Goal: Book appointment/travel/reservation

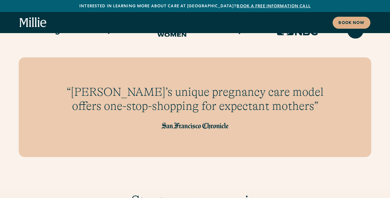
scroll to position [755, 0]
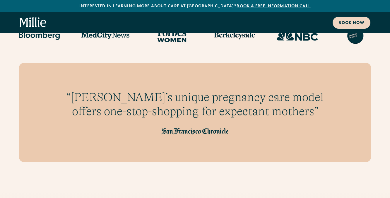
click at [350, 25] on div "Book now" at bounding box center [352, 23] width 26 height 6
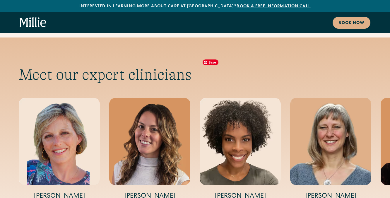
scroll to position [2093, 0]
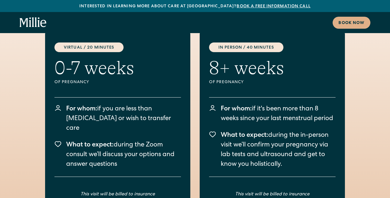
scroll to position [1017, 0]
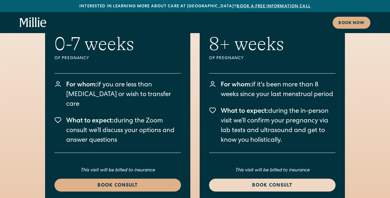
click at [282, 182] on div "Book consult" at bounding box center [272, 185] width 112 height 7
